Goal: Use online tool/utility: Use online tool/utility

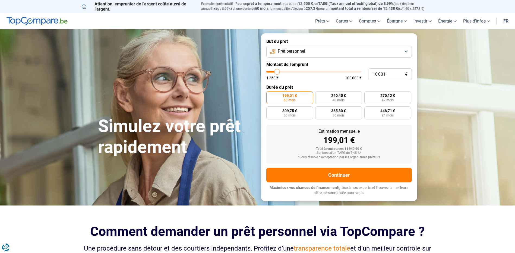
type input "11 500"
type input "11500"
type input "12 750"
type input "12750"
type input "13 500"
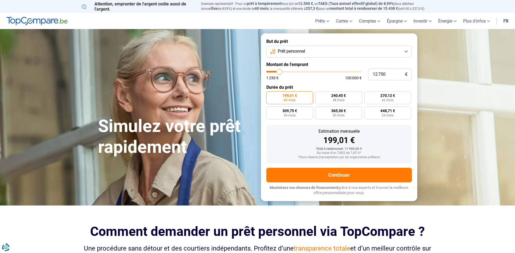
type input "13500"
type input "14 750"
type input "14750"
type input "15 500"
type input "15500"
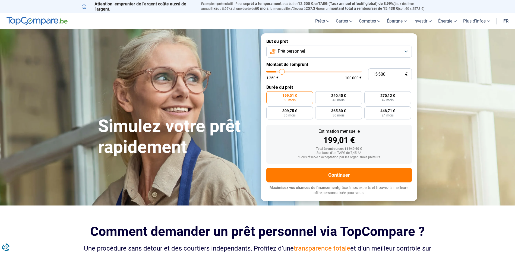
type input "15 750"
type input "15750"
type input "16 000"
type input "16000"
type input "16 250"
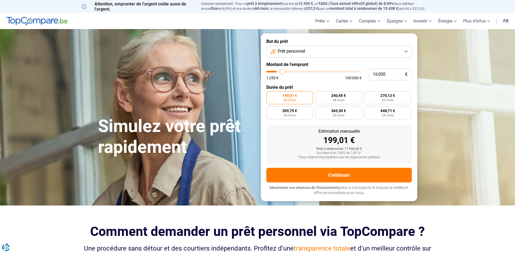
type input "16250"
type input "16 500"
type input "16500"
type input "18 750"
type input "18750"
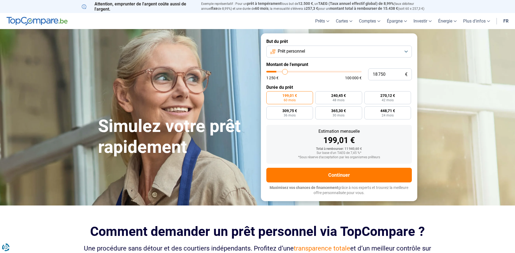
type input "20 500"
type input "20500"
type input "21 750"
type input "21750"
type input "22 750"
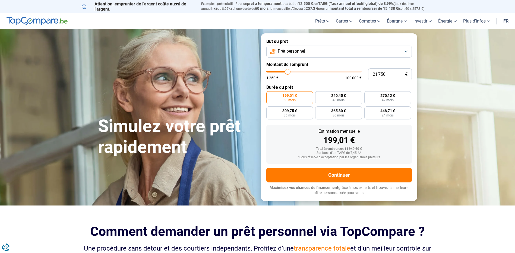
type input "22750"
type input "23 250"
type input "23250"
type input "25 000"
type input "25000"
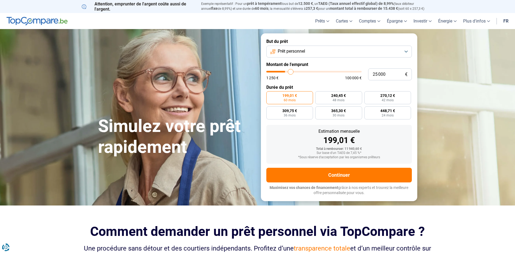
type input "25 250"
type input "25250"
type input "25 750"
type input "25750"
type input "27 250"
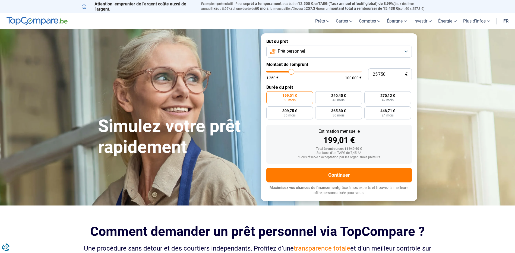
type input "27250"
type input "28 250"
type input "28250"
type input "29 000"
type input "29000"
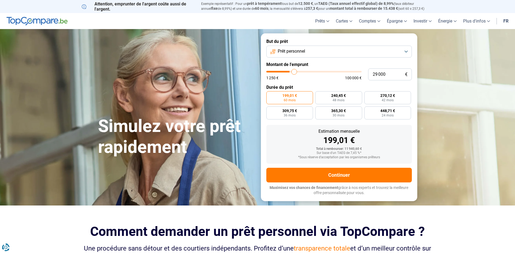
type input "29 250"
type input "29250"
type input "29 500"
type input "29500"
type input "30 750"
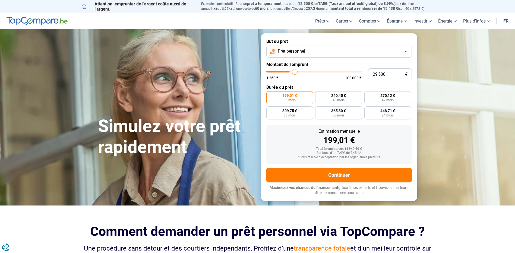
type input "30750"
type input "31 250"
type input "31250"
type input "32 000"
type input "32000"
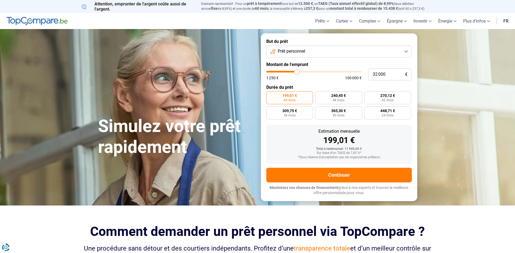
type input "32 250"
type input "32250"
type input "33 250"
type input "33250"
type input "34 250"
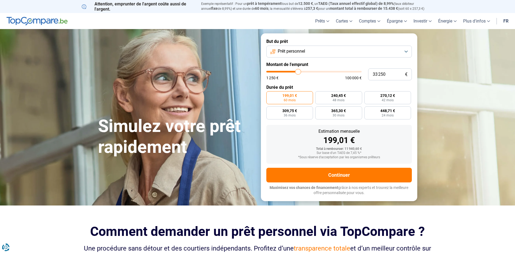
type input "34250"
type input "35 250"
type input "35250"
type input "35 750"
type input "35750"
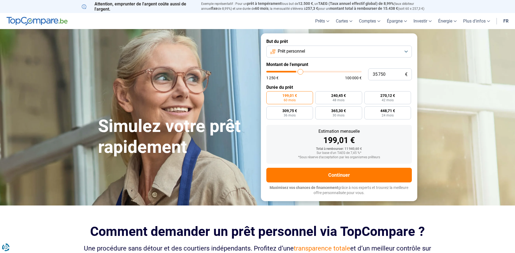
type input "36 250"
type input "36250"
type input "36 750"
type input "36750"
type input "38 250"
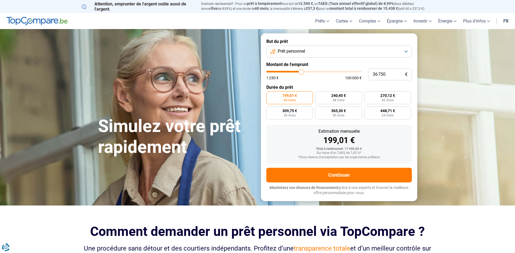
type input "38250"
type input "39 750"
type input "39750"
type input "42 000"
type input "42000"
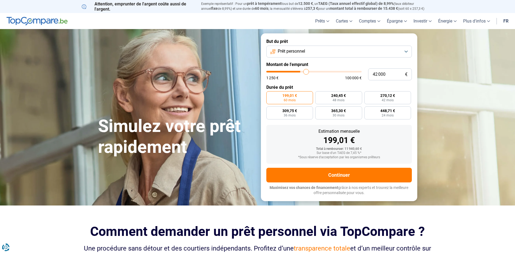
type input "42 500"
drag, startPoint x: 279, startPoint y: 72, endPoint x: 306, endPoint y: 71, distance: 27.7
type input "42500"
click at [306, 71] on input "range" at bounding box center [313, 72] width 95 height 2
radio input "false"
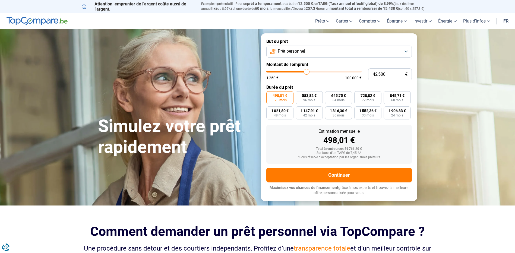
type input "42 250"
type input "42250"
type input "40 250"
type input "40250"
type input "39 250"
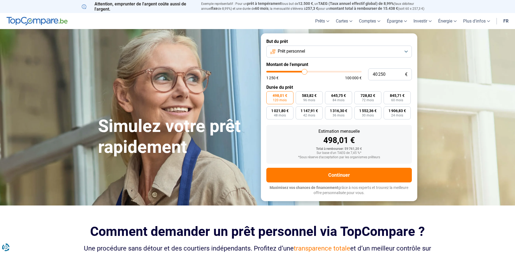
type input "39250"
type input "38 250"
type input "38250"
type input "38 000"
type input "38000"
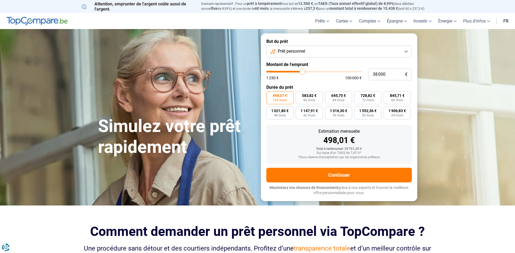
type input "36 750"
type input "36750"
type input "35 000"
type input "35000"
type input "32 500"
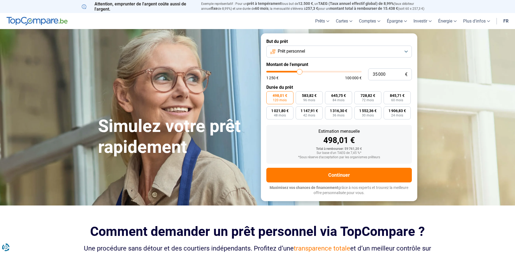
type input "32500"
type input "31 250"
type input "31250"
type input "30 250"
type input "30250"
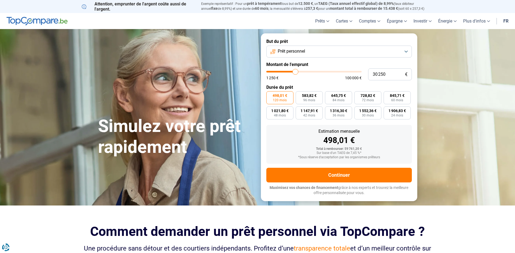
type input "28 750"
type input "28750"
type input "27 500"
type input "27500"
type input "26 750"
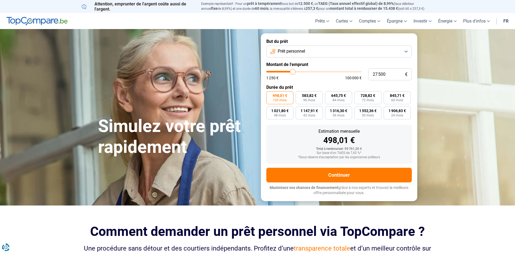
type input "26750"
type input "26 000"
type input "26000"
type input "25 250"
type input "25250"
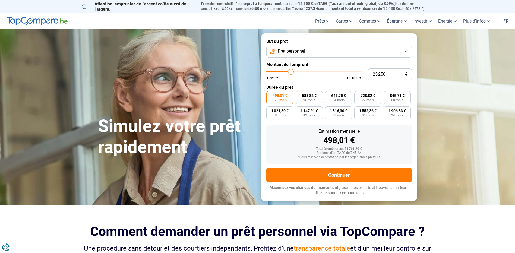
type input "25 000"
type input "25000"
type input "23 750"
type input "23750"
type input "22 750"
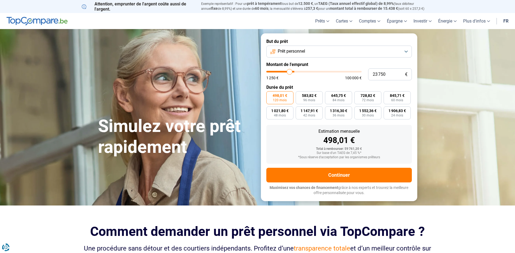
type input "22750"
type input "21 750"
type input "21750"
type input "20 750"
type input "20750"
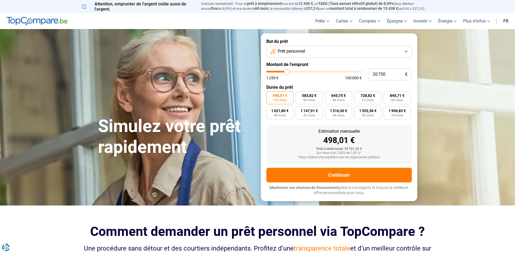
type input "19 250"
type input "19250"
type input "17 000"
type input "17000"
type input "16 500"
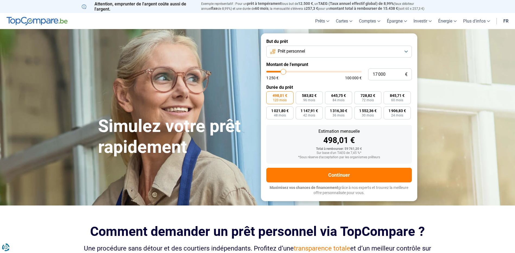
type input "16500"
type input "15 500"
type input "15500"
type input "14 000"
type input "14000"
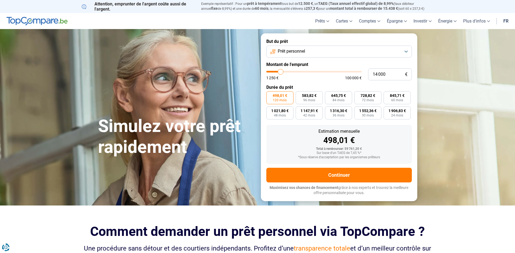
type input "13 000"
type input "13000"
type input "12 750"
type input "12750"
type input "11 750"
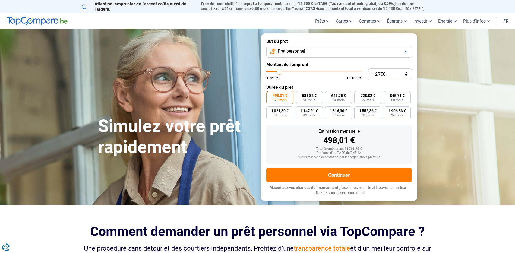
type input "11750"
type input "10 000"
type input "10000"
type input "9 000"
type input "9000"
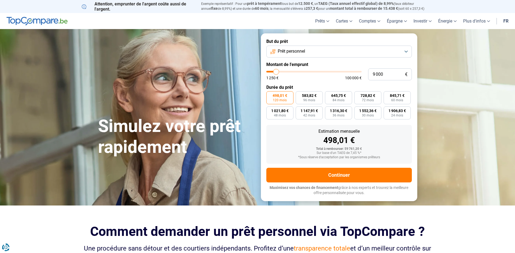
type input "8 750"
type input "8750"
type input "9 750"
type input "9750"
type input "10 250"
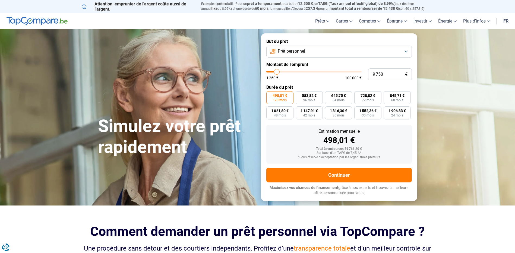
type input "10250"
type input "10 500"
type input "10500"
type input "10 000"
type input "10000"
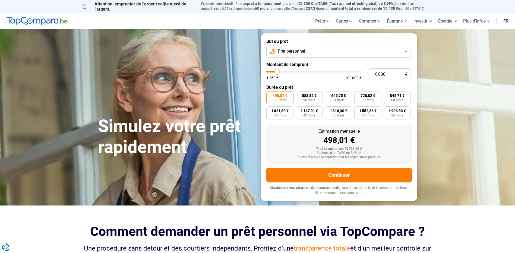
type input "9 750"
type input "9750"
type input "10 500"
type input "10500"
type input "11 000"
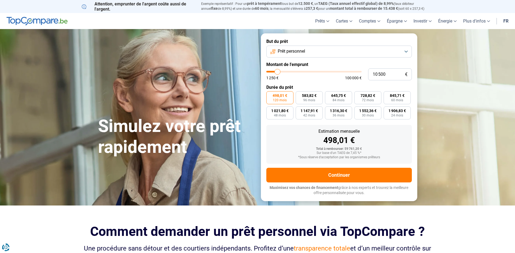
type input "11000"
type input "9 500"
type input "9500"
type input "8 750"
type input "8750"
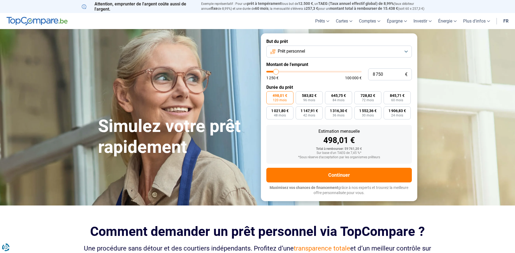
type input "8 000"
type input "8000"
type input "7 000"
type input "7000"
type input "7 250"
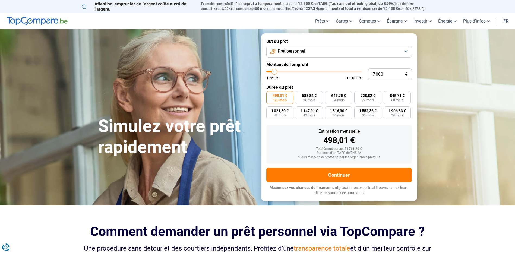
type input "7250"
type input "7 500"
type input "7500"
type input "8 000"
type input "8000"
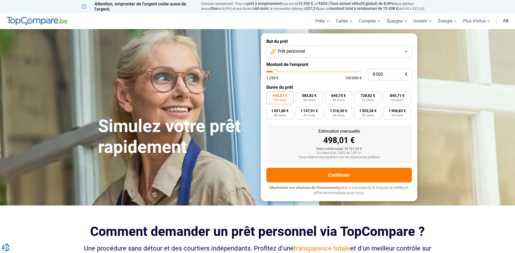
type input "8 500"
type input "8500"
type input "8 750"
type input "8750"
type input "9 500"
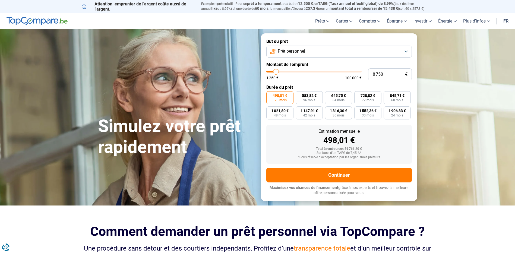
type input "9500"
type input "10 250"
type input "10250"
type input "10 000"
type input "10000"
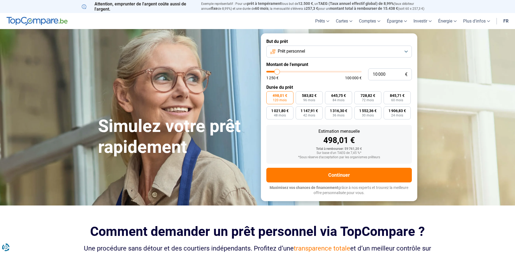
type input "9 750"
drag, startPoint x: 306, startPoint y: 71, endPoint x: 277, endPoint y: 72, distance: 29.6
type input "9750"
click at [277, 72] on input "range" at bounding box center [313, 72] width 95 height 2
radio input "true"
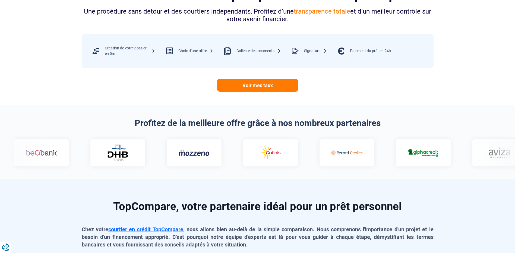
scroll to position [271, 0]
